Goal: Transaction & Acquisition: Purchase product/service

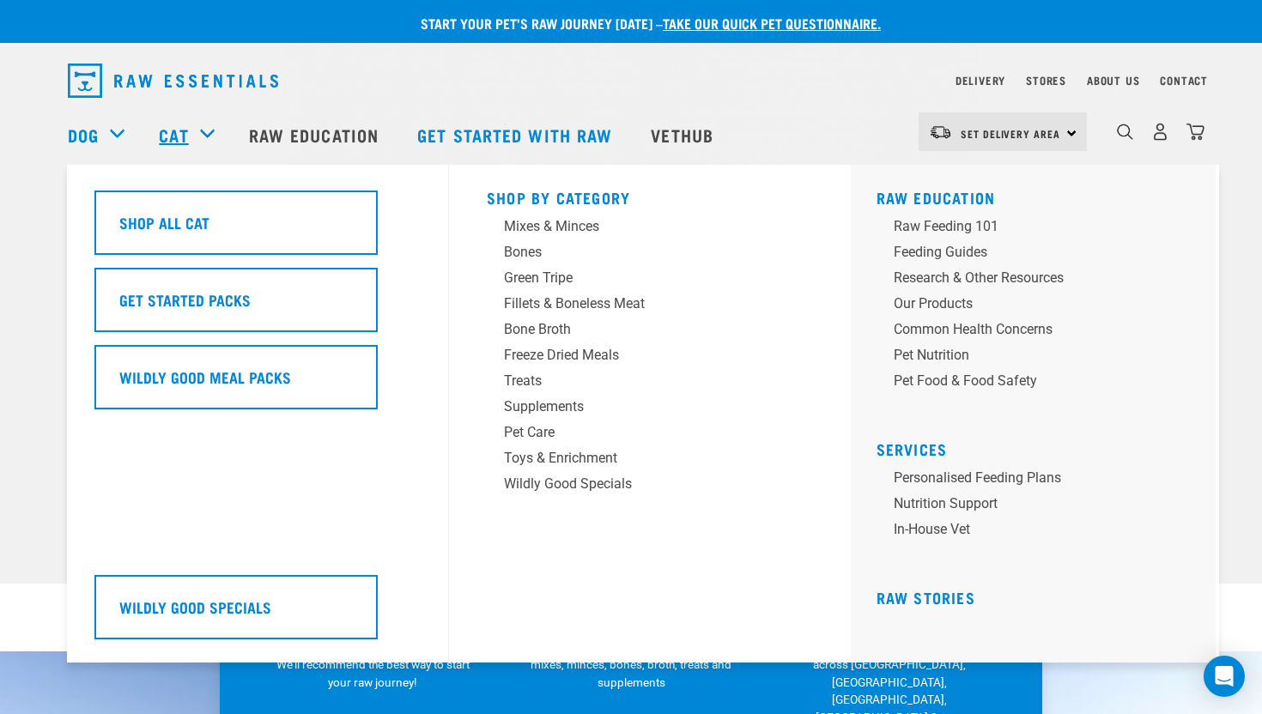
click at [176, 127] on link "Cat" at bounding box center [173, 135] width 29 height 26
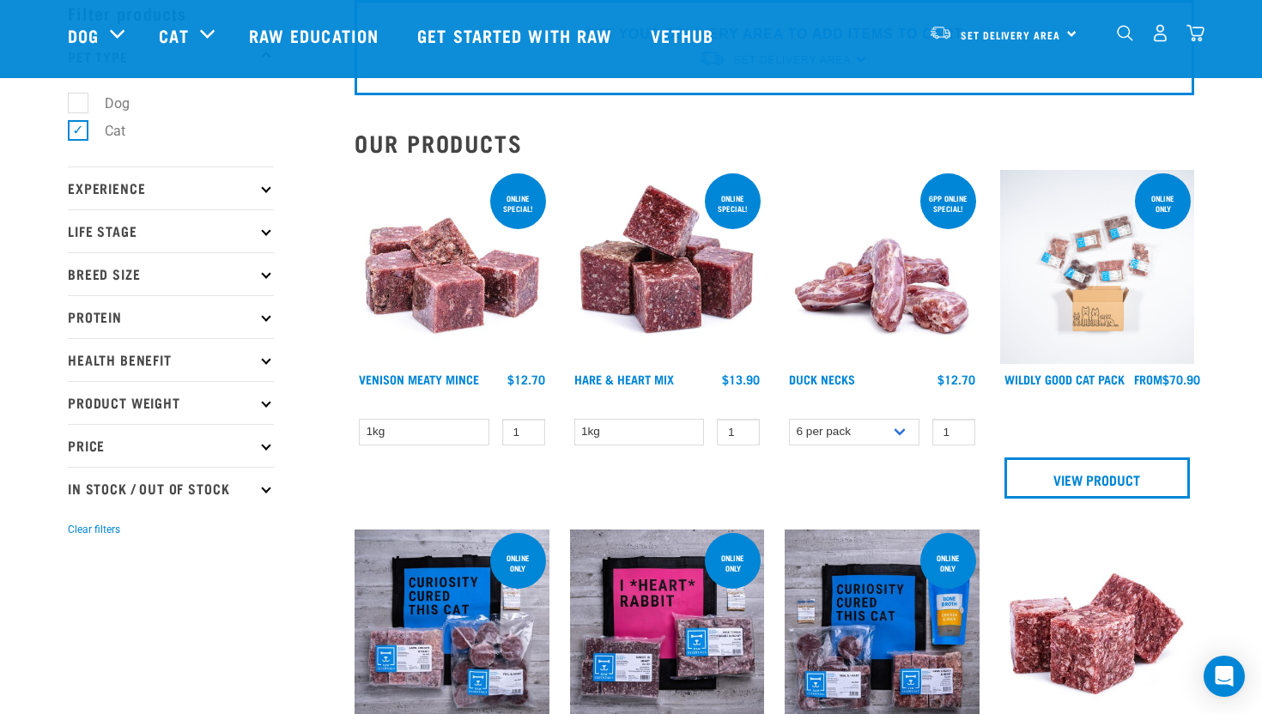
scroll to position [26, 0]
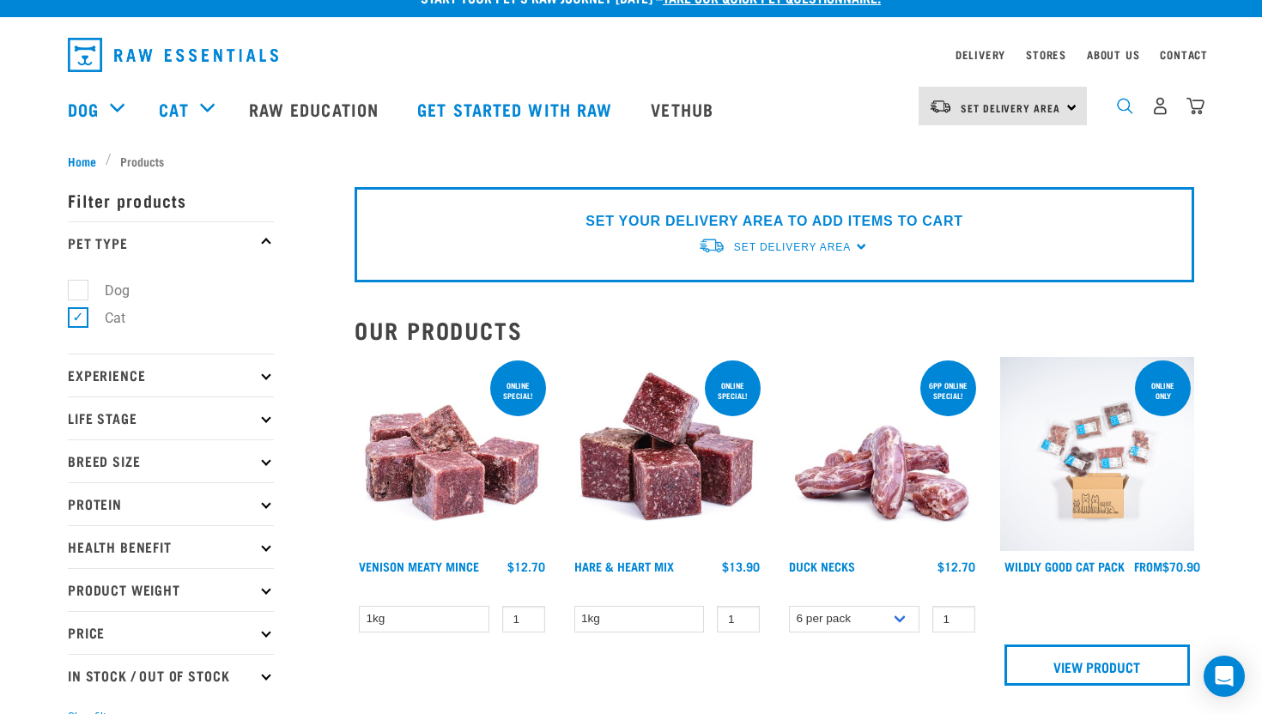
click at [1121, 106] on img "dropdown navigation" at bounding box center [1125, 106] width 16 height 16
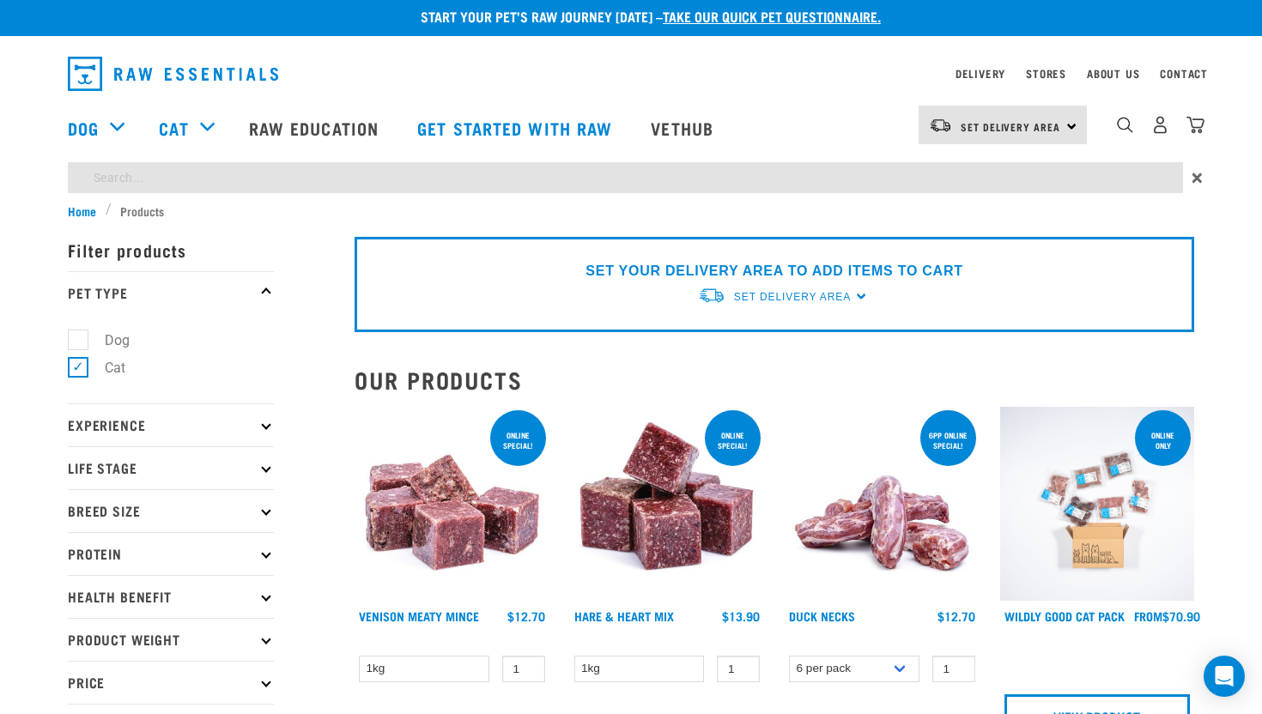
scroll to position [0, 0]
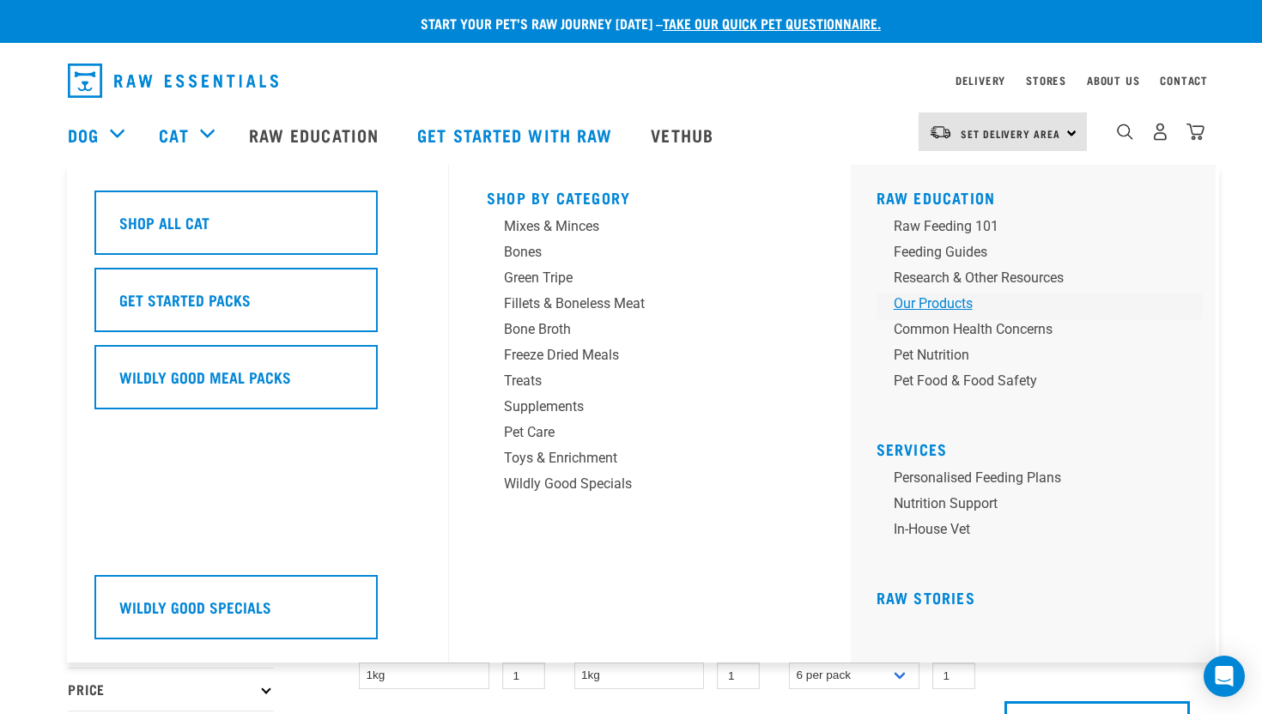
click at [904, 303] on div "Our Products" at bounding box center [1028, 304] width 268 height 21
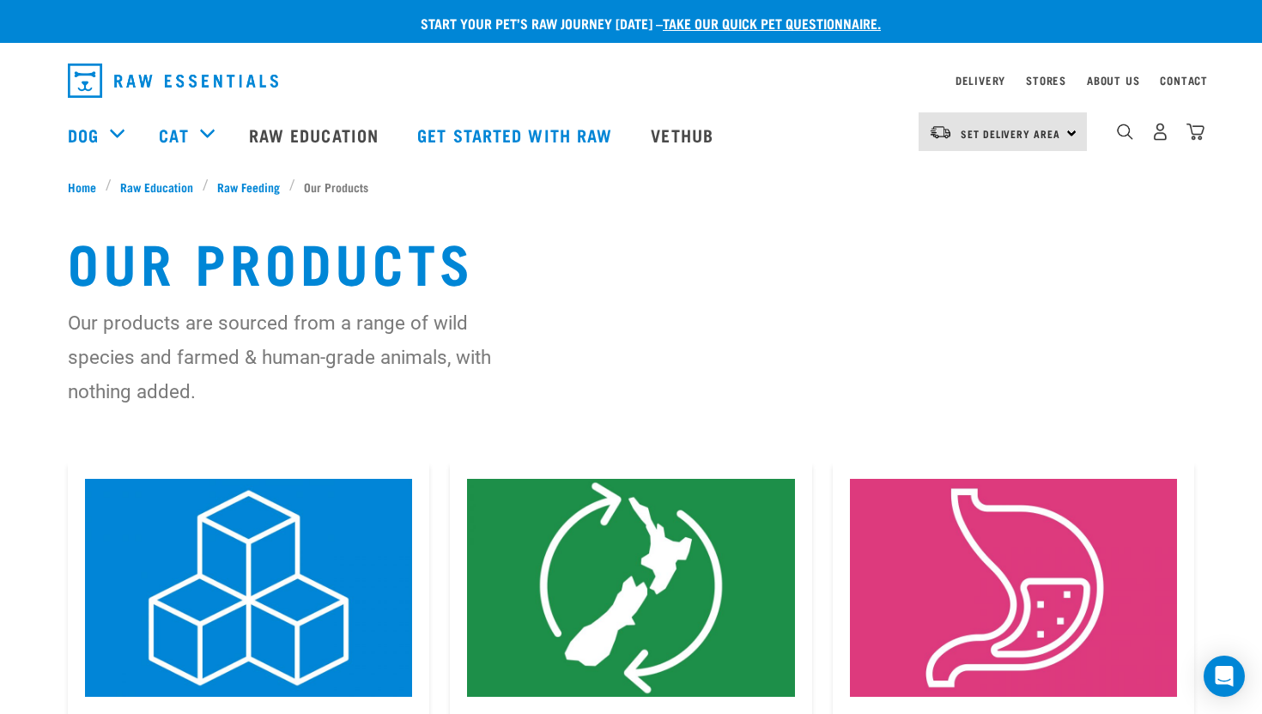
click at [144, 73] on img "dropdown navigation" at bounding box center [173, 81] width 210 height 34
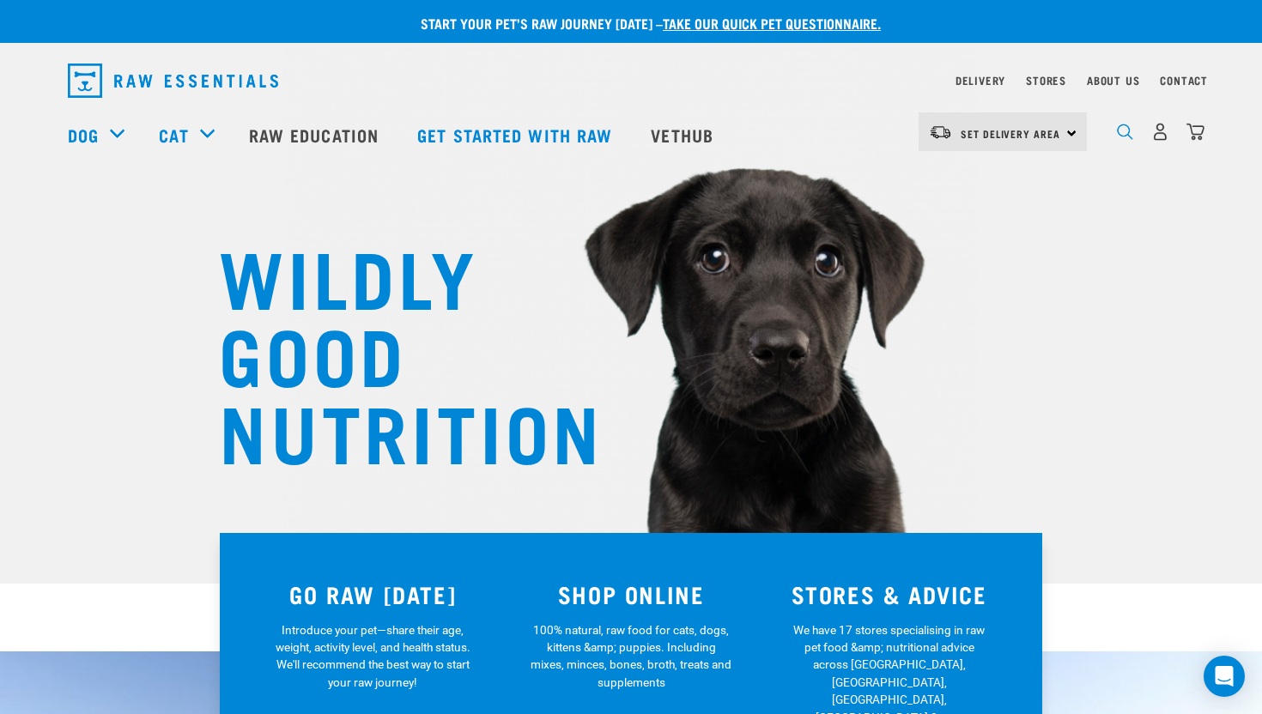
click at [1125, 133] on img "dropdown navigation" at bounding box center [1125, 132] width 16 height 16
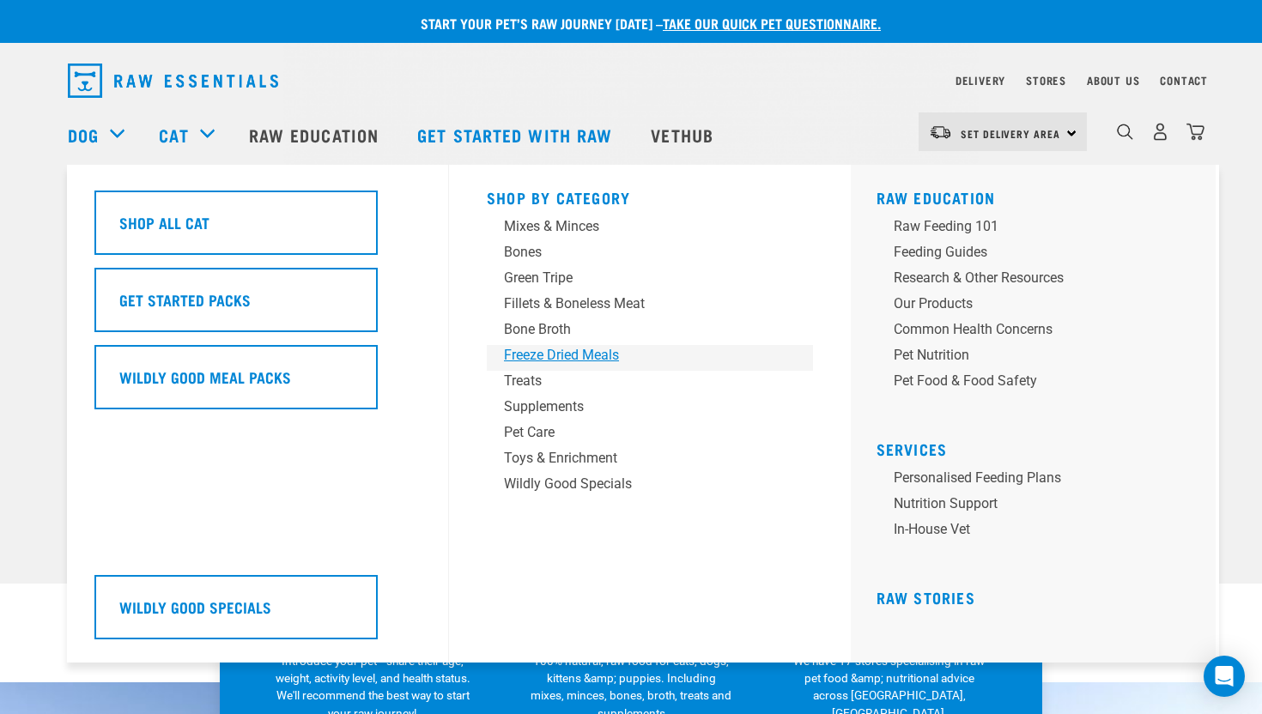
click at [571, 360] on div "Freeze Dried Meals" at bounding box center [638, 355] width 268 height 21
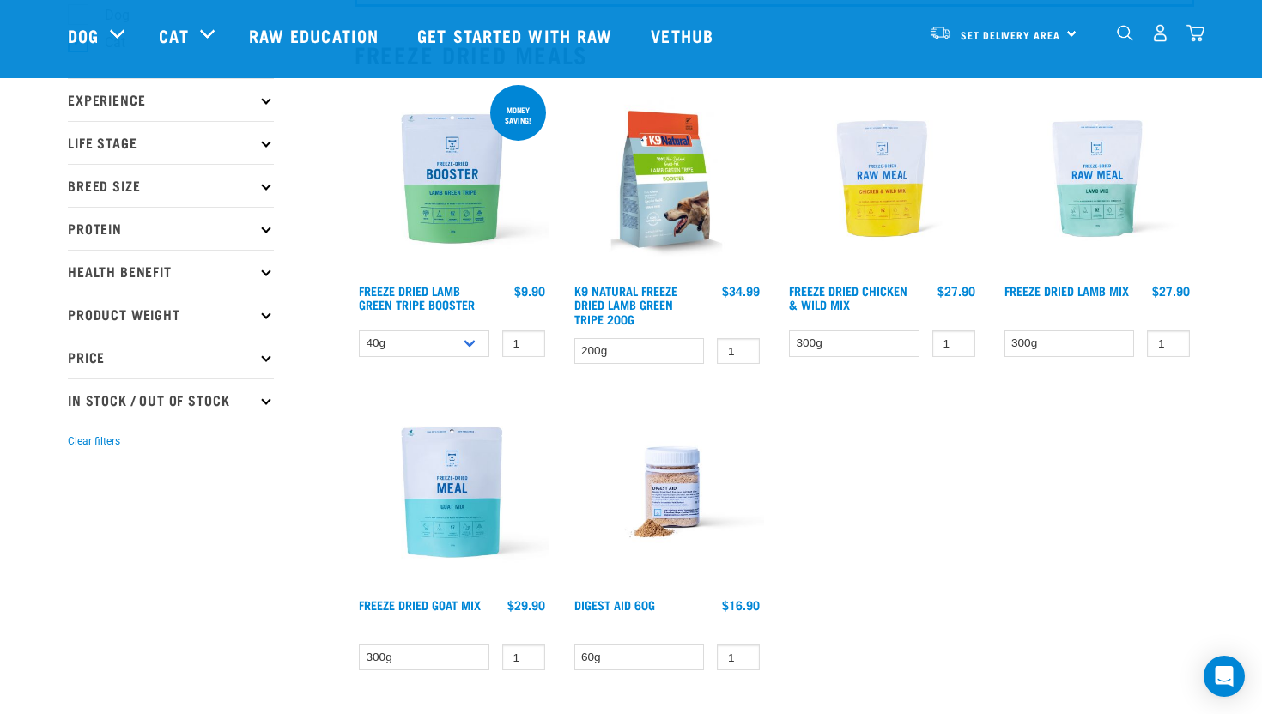
scroll to position [174, 0]
